Goal: Task Accomplishment & Management: Manage account settings

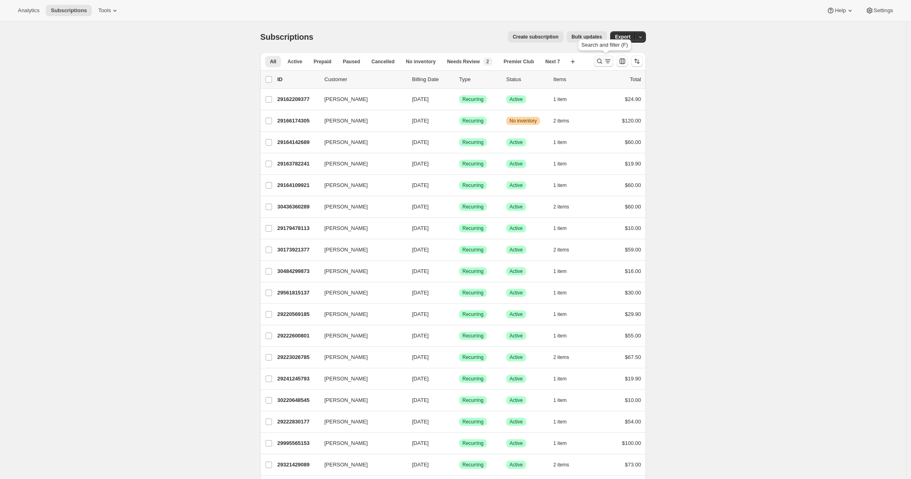
click at [604, 64] on icon "Search and filter results" at bounding box center [599, 61] width 8 height 8
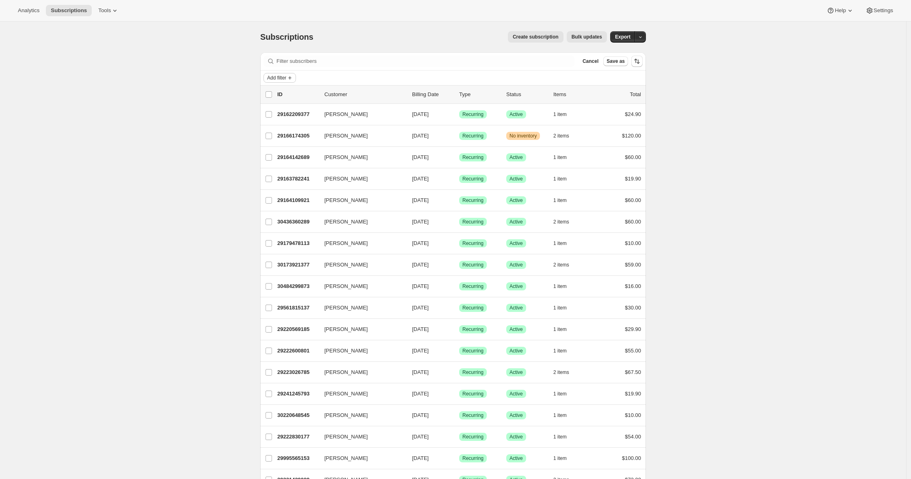
click at [286, 78] on span "Add filter" at bounding box center [276, 78] width 19 height 6
click at [282, 190] on span "Created date" at bounding box center [267, 190] width 30 height 6
click at [289, 128] on span "Last 30 days" at bounding box center [296, 129] width 30 height 6
click at [272, 127] on input "Last 30 days" at bounding box center [271, 126] width 0 height 0
radio input "true"
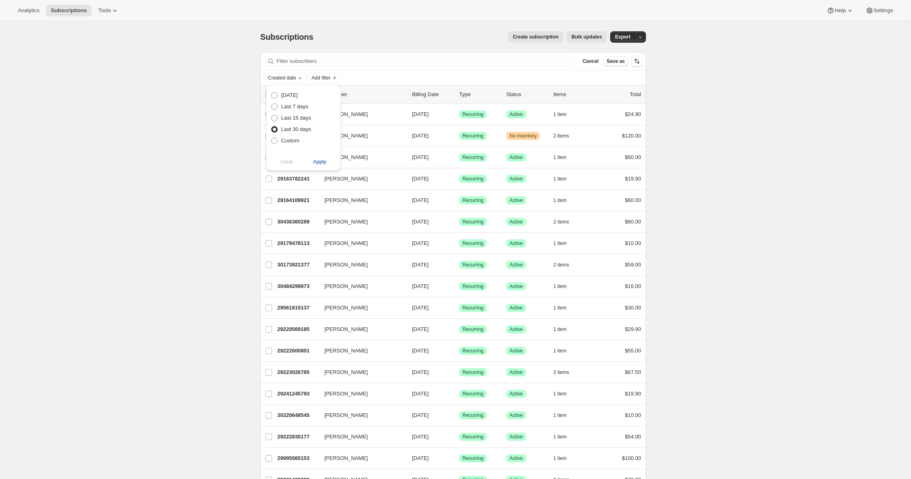
click at [319, 161] on span "Apply" at bounding box center [319, 162] width 13 height 8
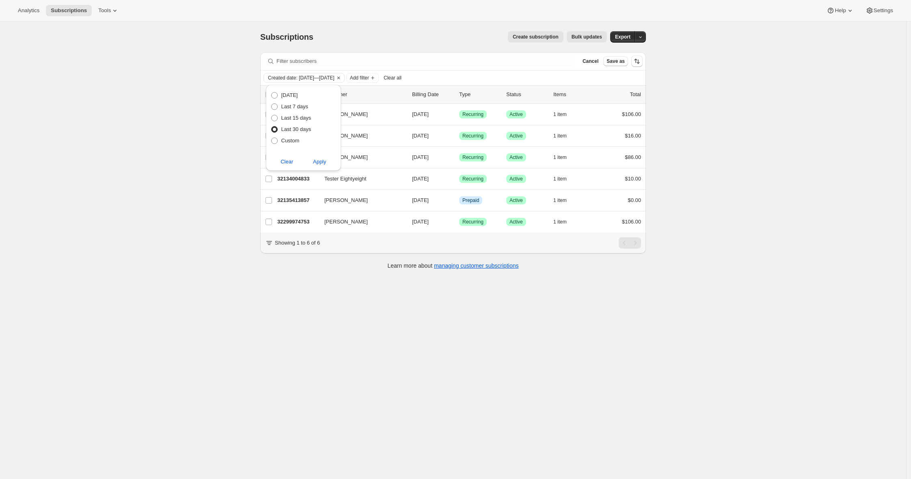
click at [234, 68] on div "Subscriptions. This page is ready Subscriptions Create subscription Bulk update…" at bounding box center [453, 261] width 906 height 479
